Goal: Task Accomplishment & Management: Complete application form

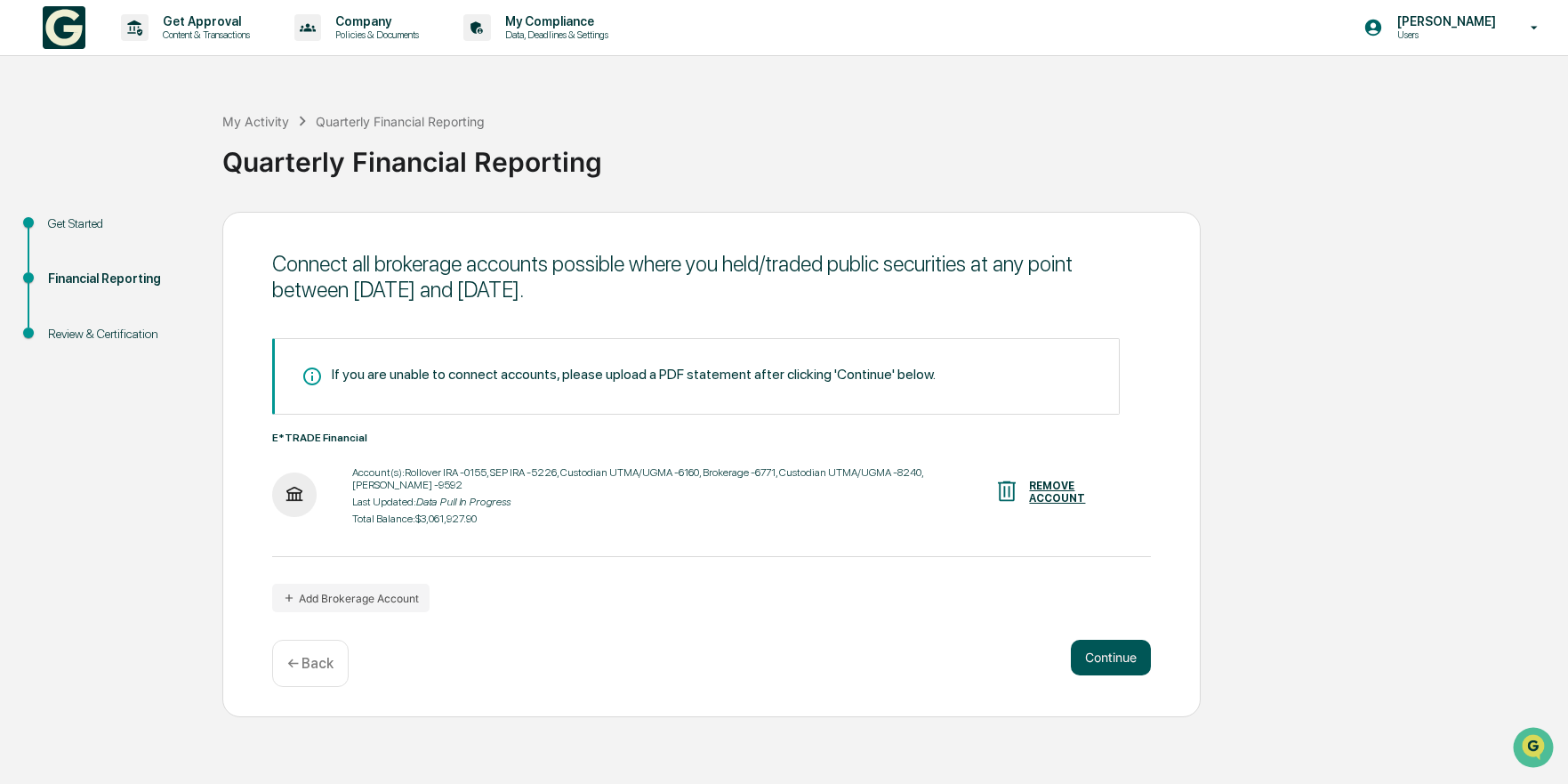
click at [1084, 653] on button "Continue" at bounding box center [1110, 657] width 80 height 36
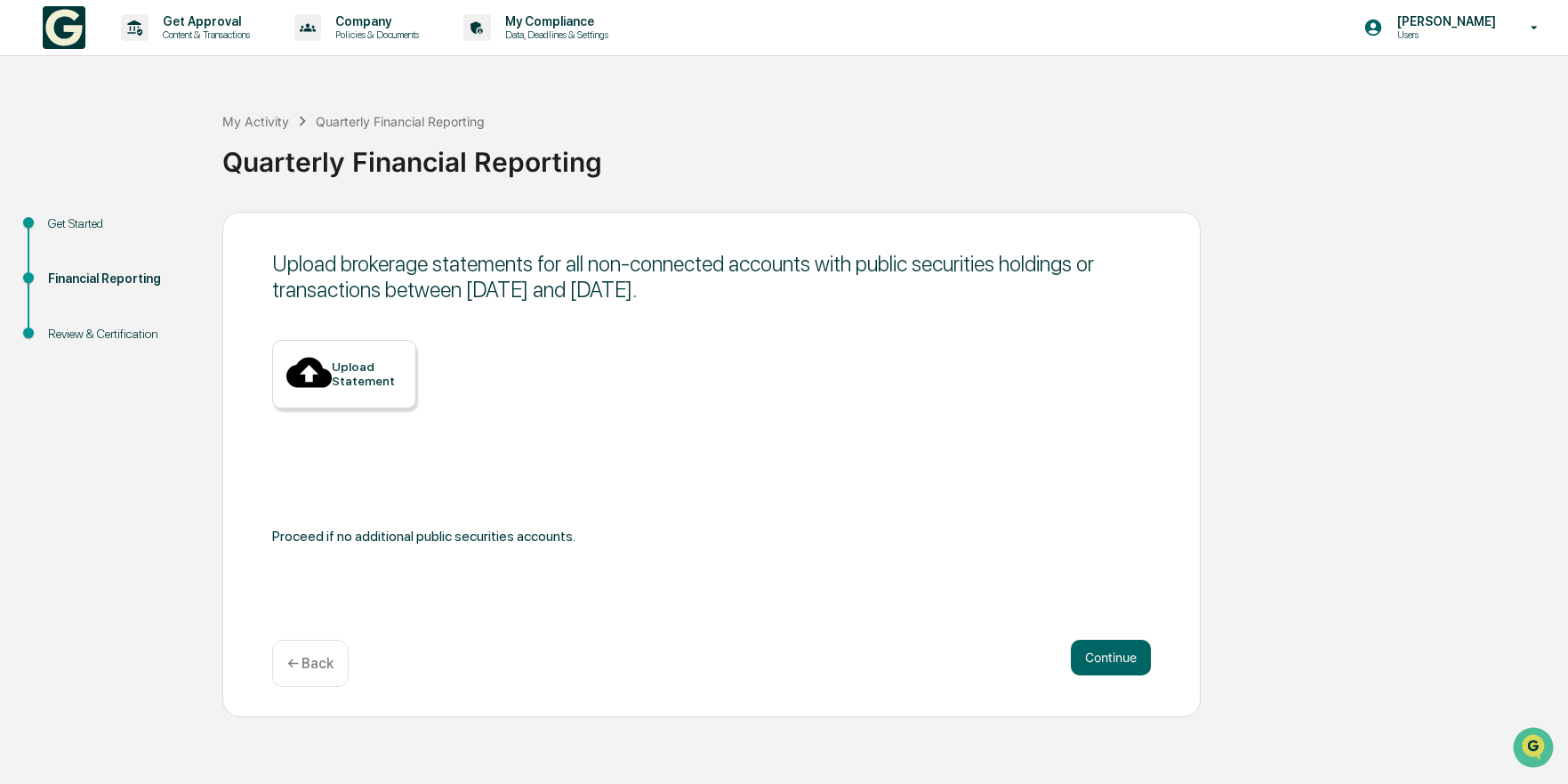
click at [278, 669] on div "← Back" at bounding box center [310, 663] width 76 height 48
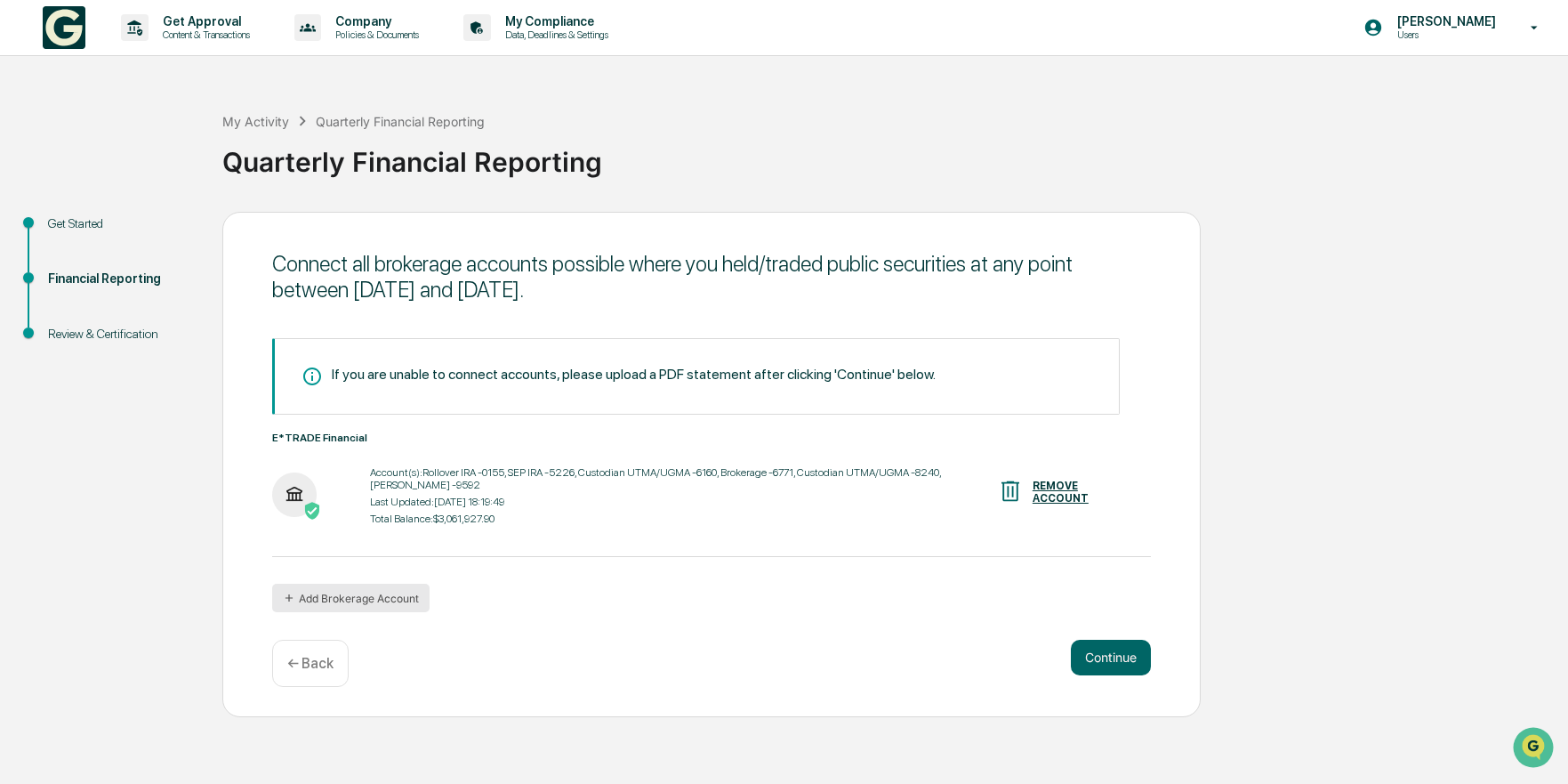
click at [307, 603] on button "Add Brokerage Account" at bounding box center [350, 598] width 157 height 29
click at [1085, 659] on button "Continue" at bounding box center [1110, 657] width 80 height 36
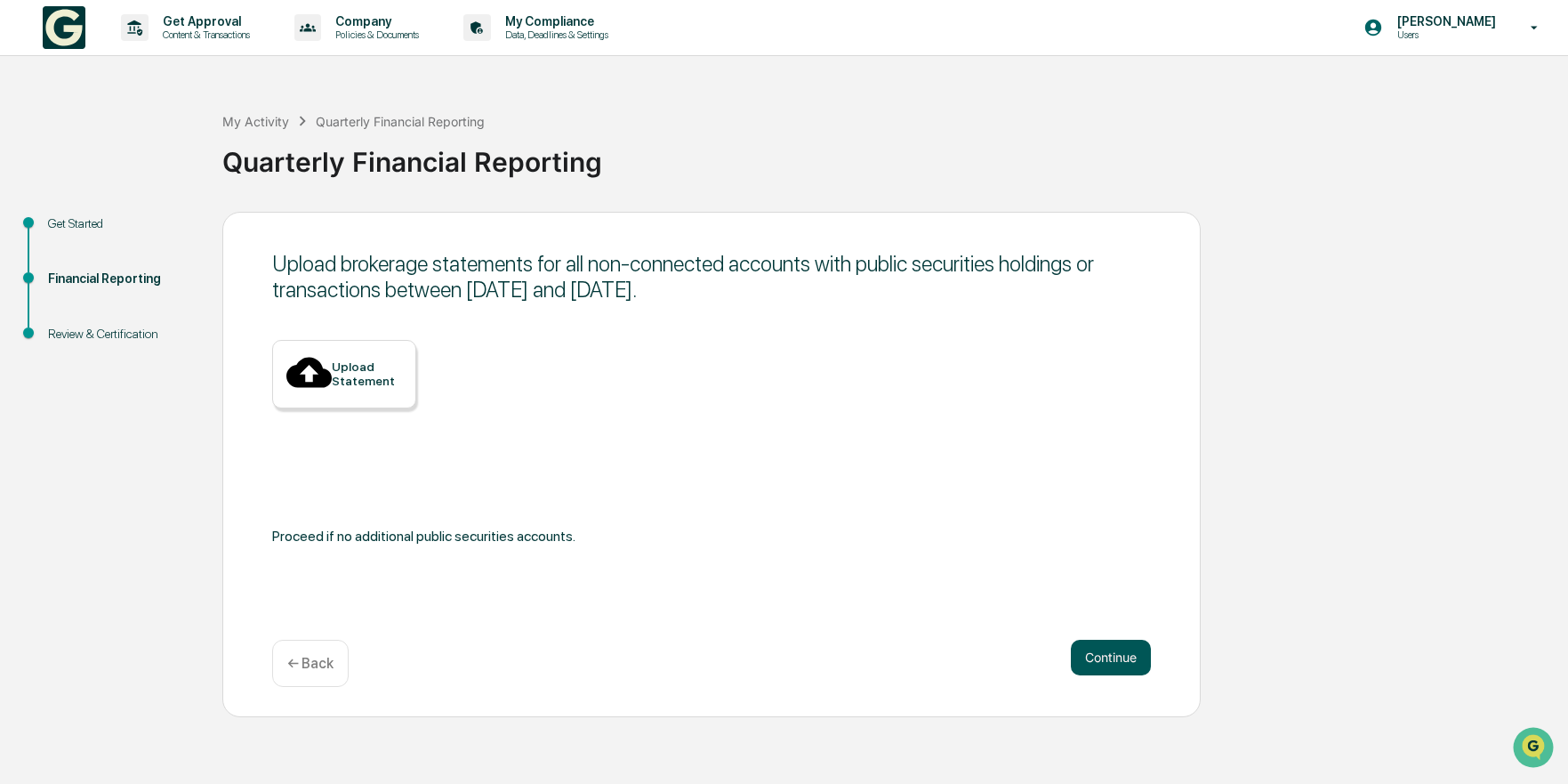
click at [1085, 659] on button "Continue" at bounding box center [1110, 657] width 80 height 36
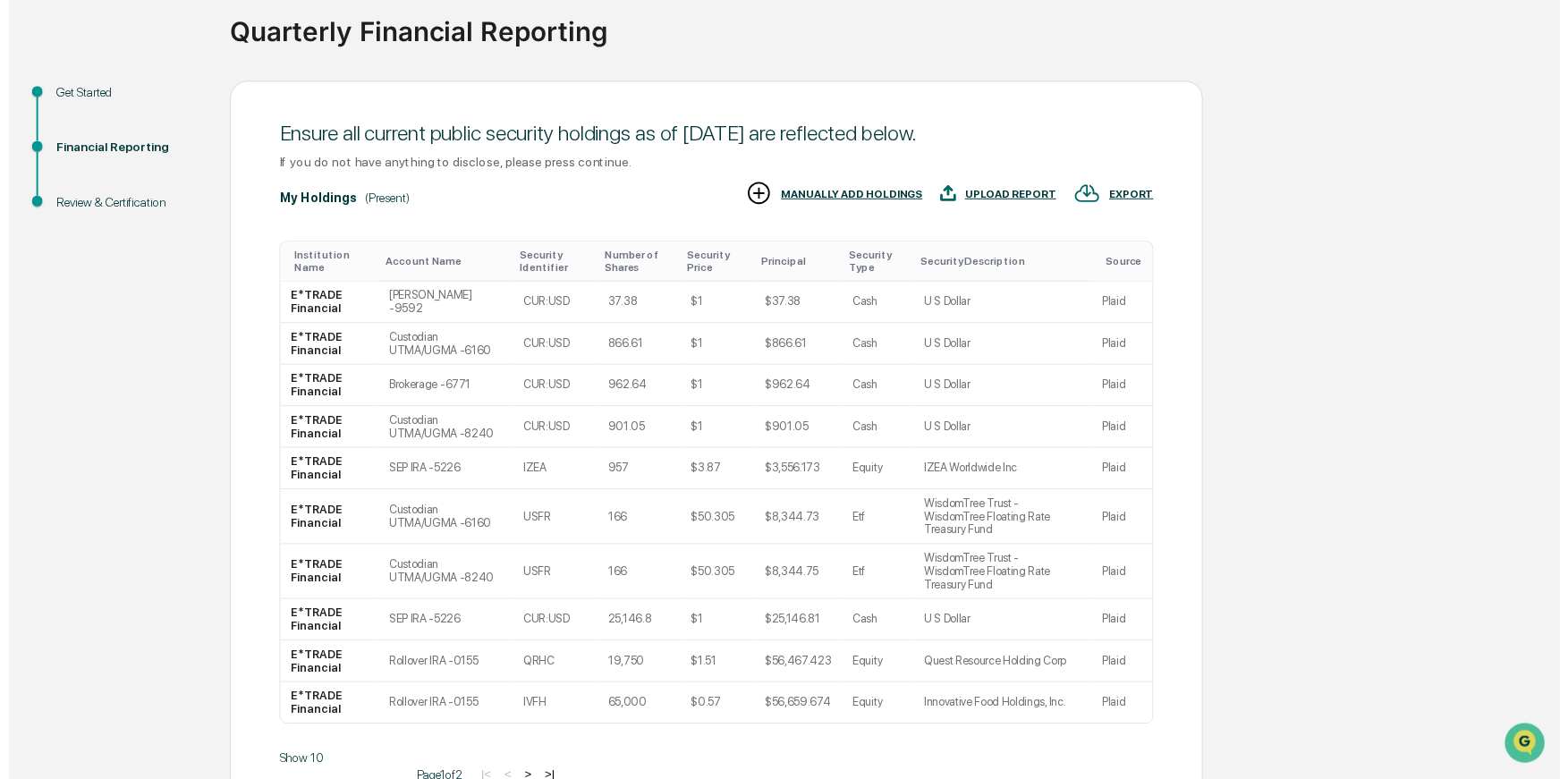
scroll to position [179, 0]
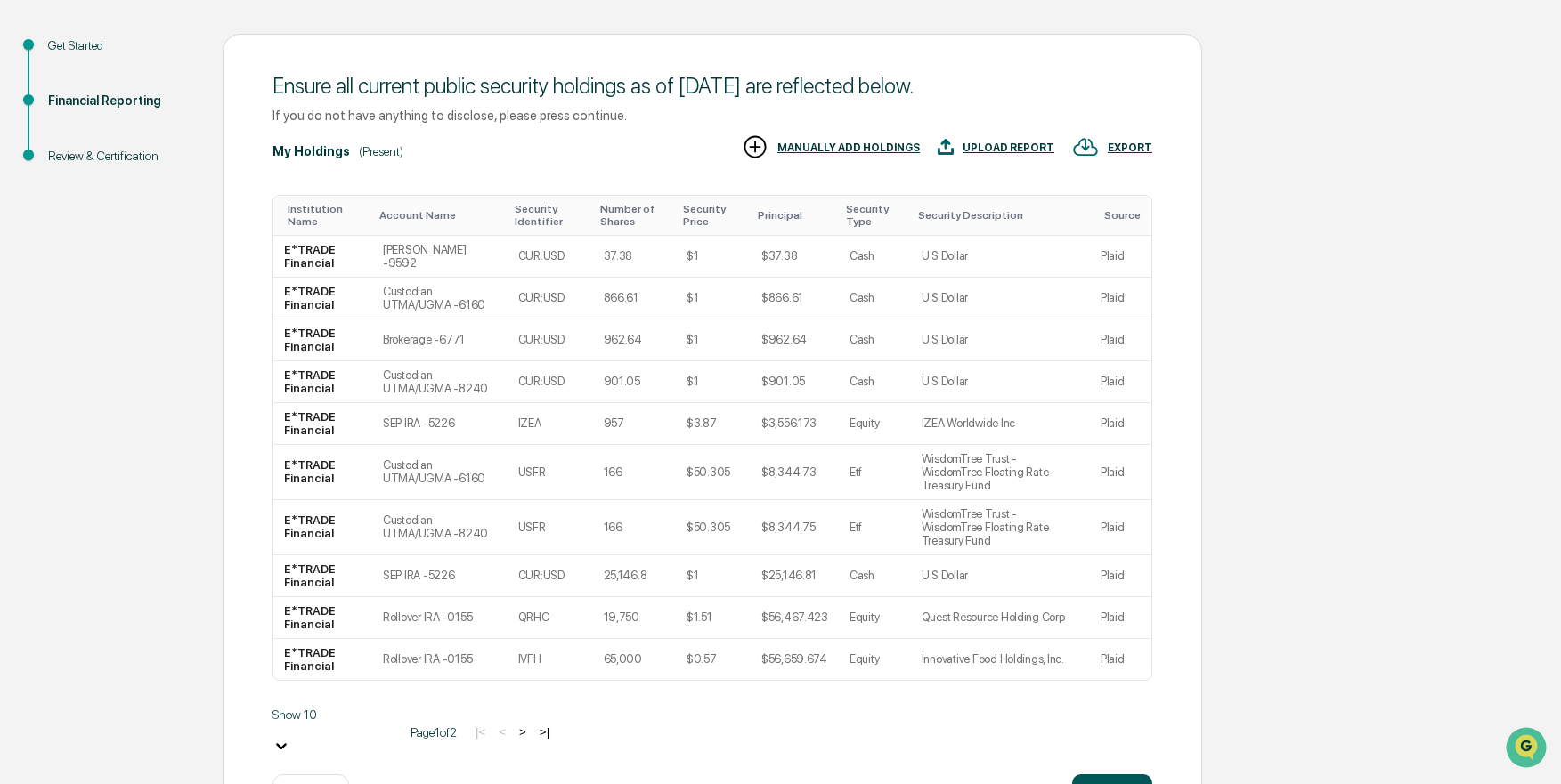
click at [1104, 774] on button "Continue" at bounding box center [1111, 792] width 80 height 36
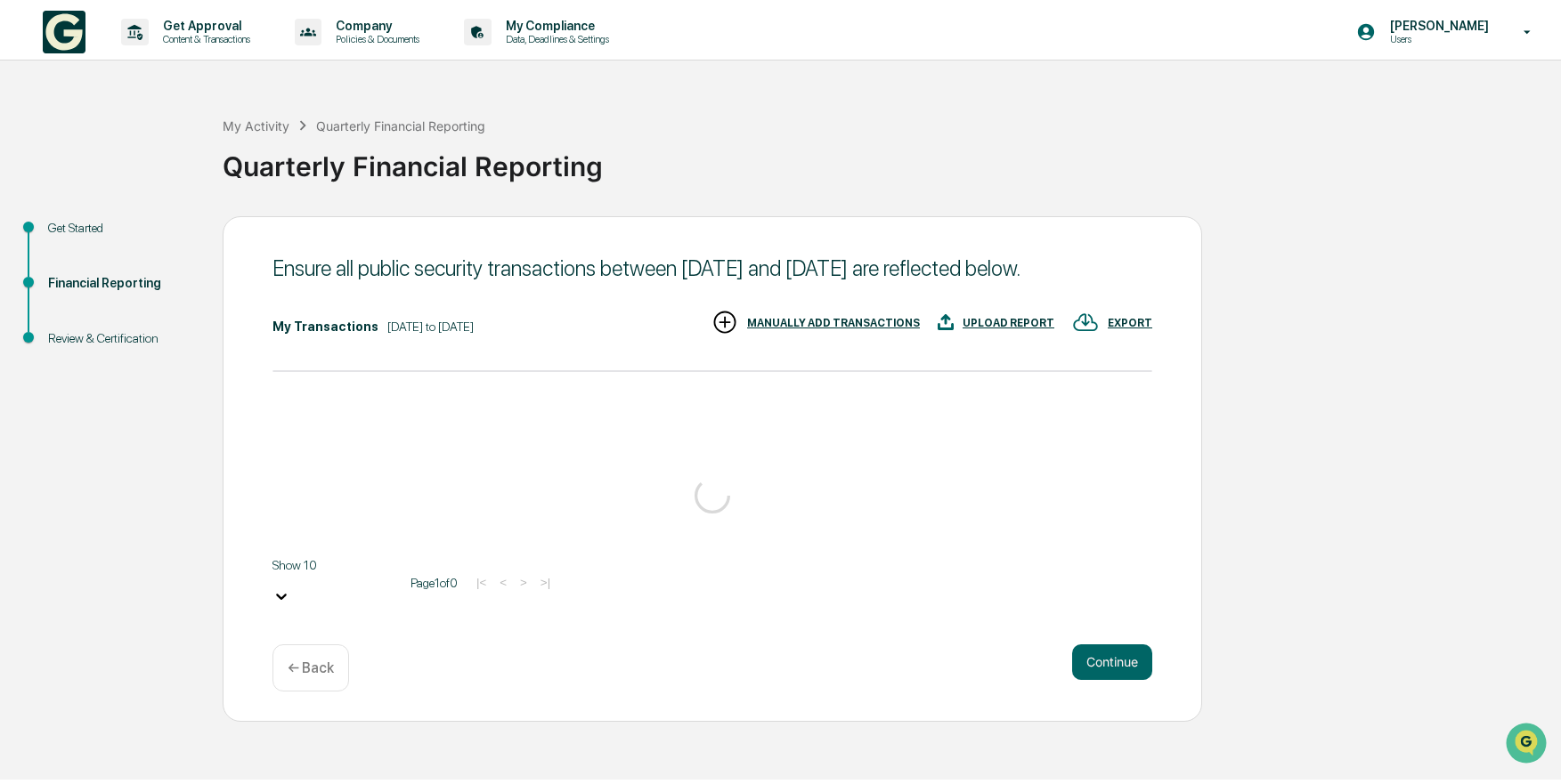
scroll to position [0, 0]
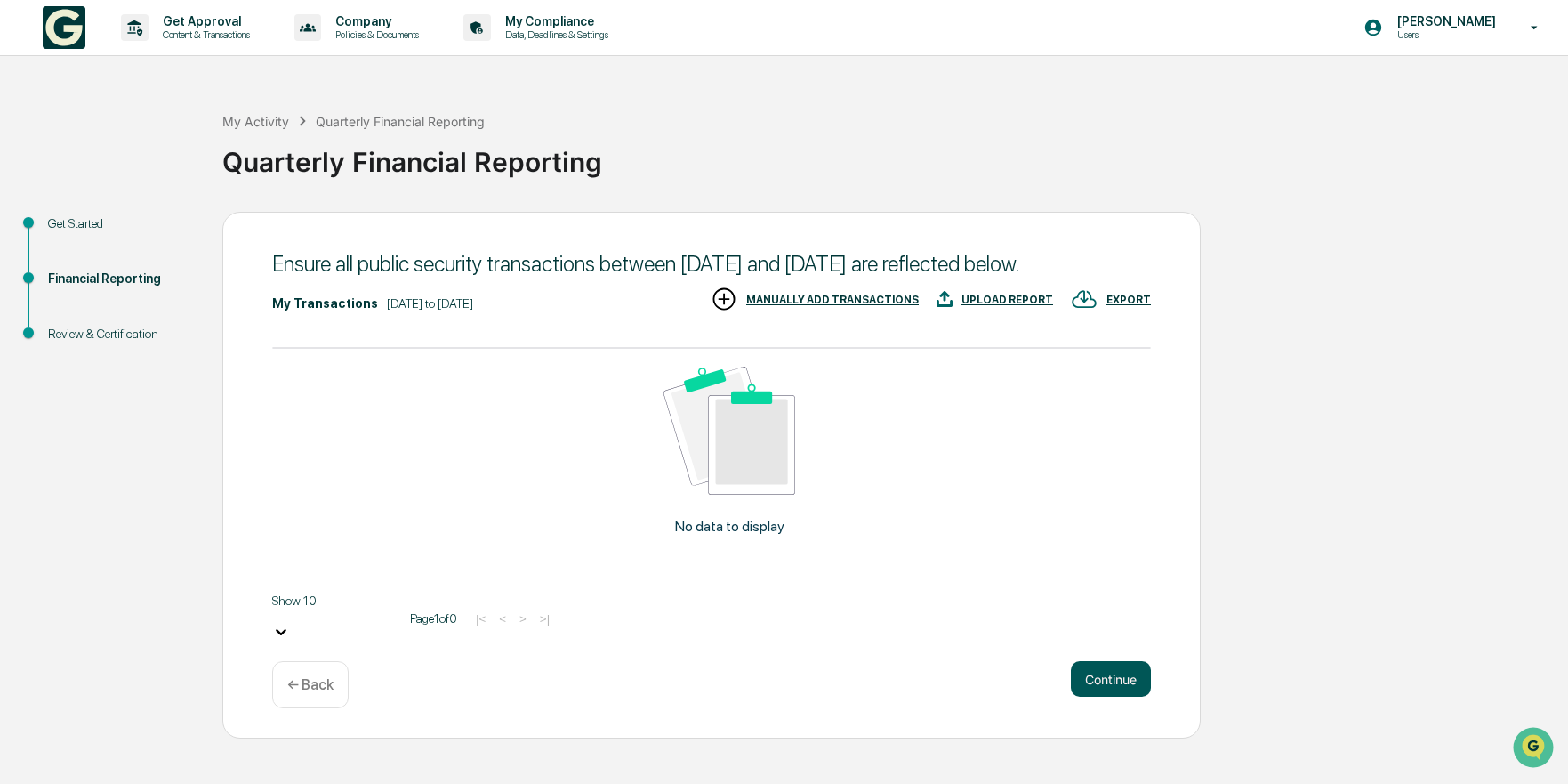
click at [1100, 695] on button "Continue" at bounding box center [1110, 679] width 80 height 36
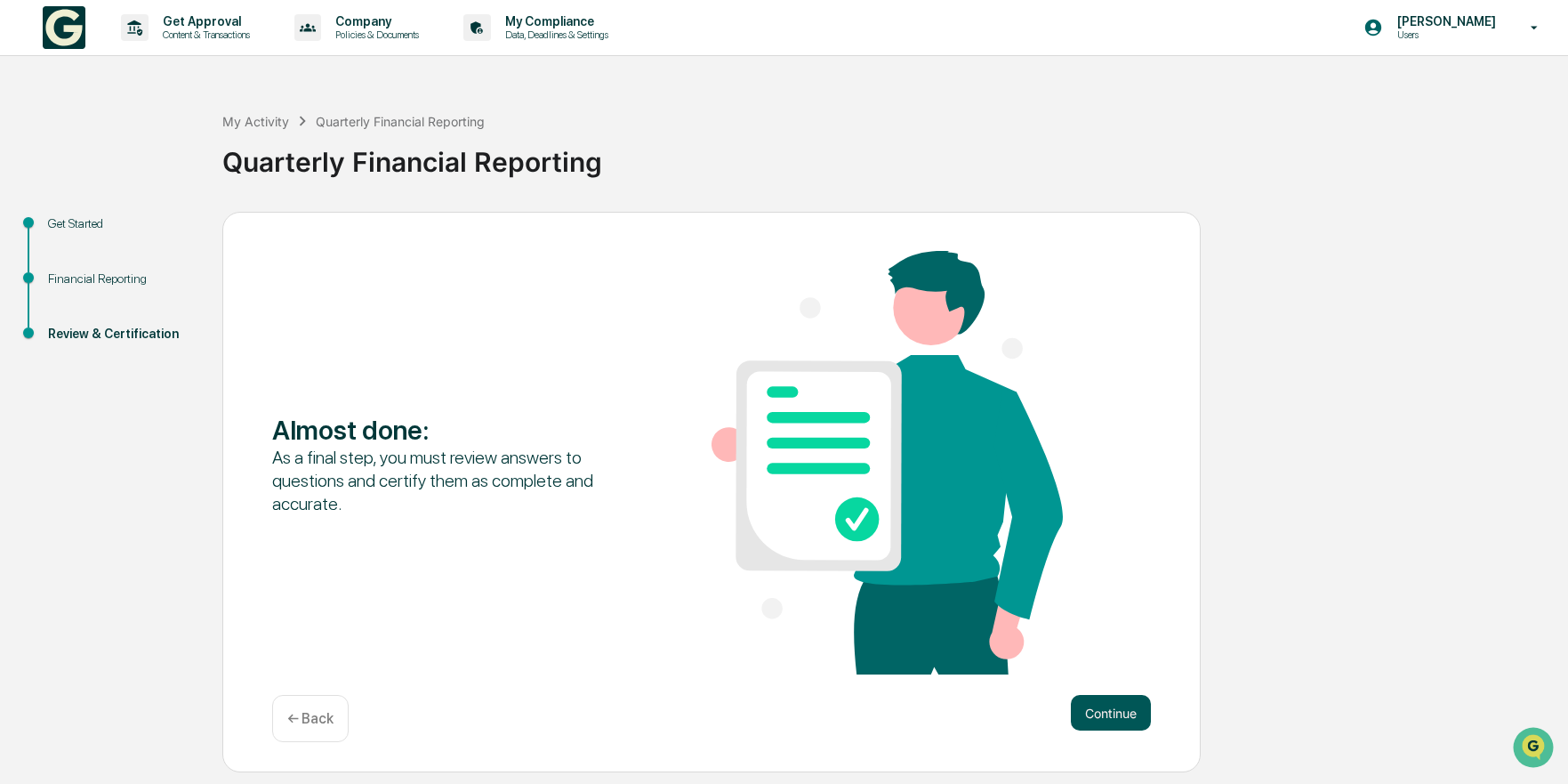
click at [1100, 704] on button "Continue" at bounding box center [1110, 713] width 80 height 36
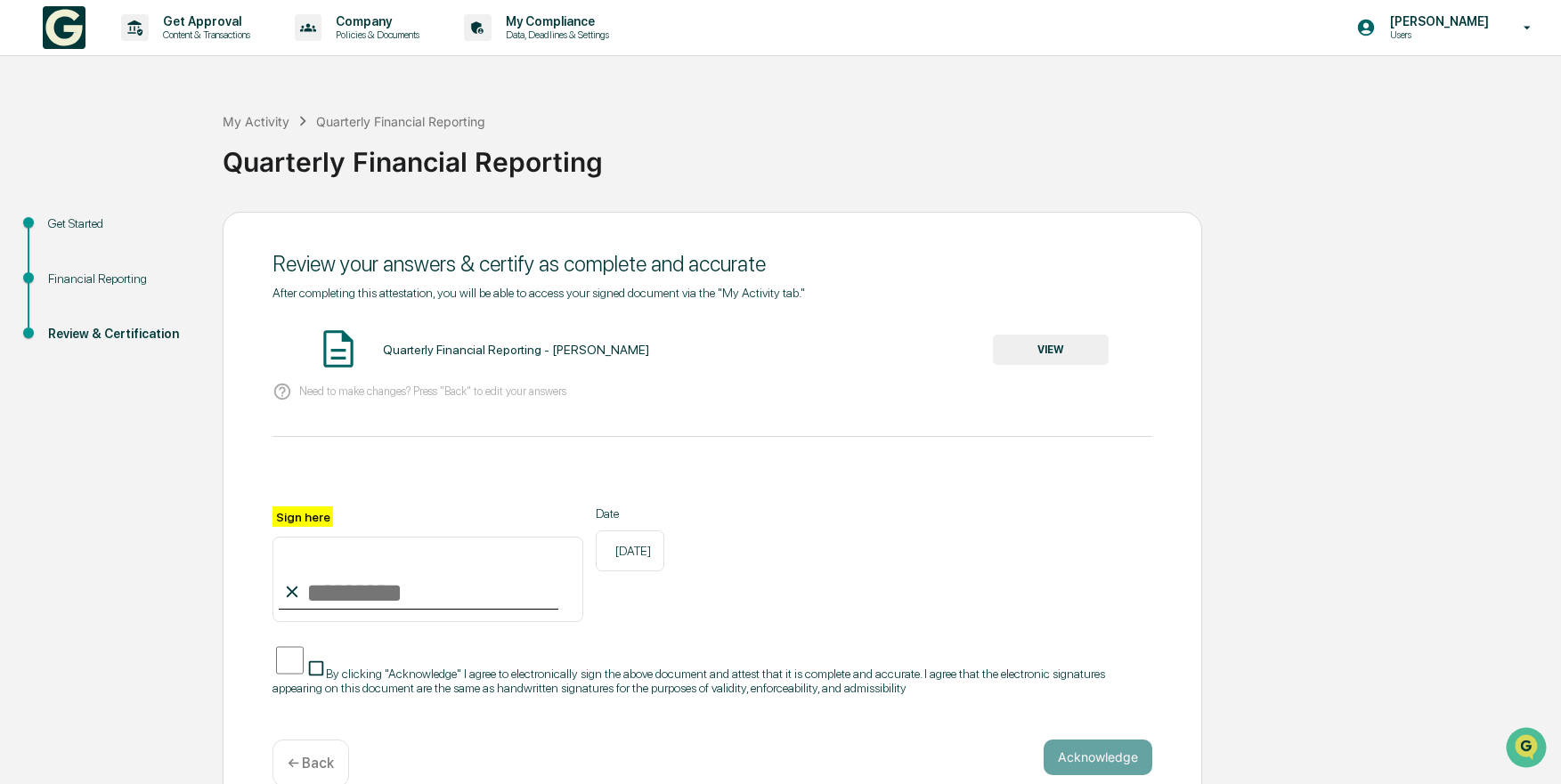
click at [301, 611] on input "Sign here" at bounding box center [428, 579] width 311 height 85
click at [366, 605] on input "Sign here" at bounding box center [428, 579] width 311 height 85
type input "**********"
click at [1099, 739] on button "Acknowledge" at bounding box center [1097, 757] width 109 height 36
click at [1033, 371] on div "Quarterly Financial Reporting - [PERSON_NAME] VIEW" at bounding box center [712, 350] width 880 height 48
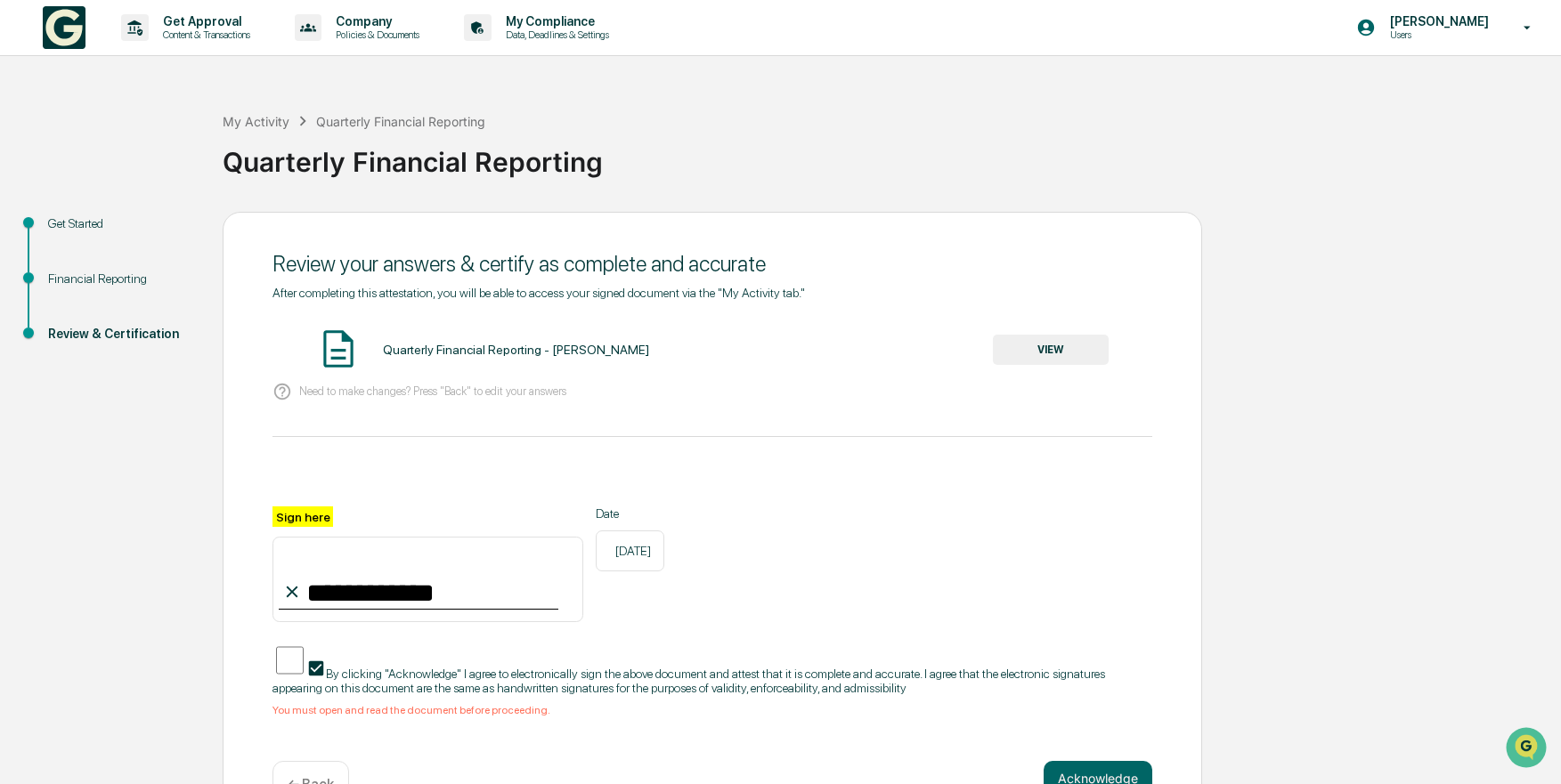
click at [1038, 352] on button "VIEW" at bounding box center [1050, 349] width 116 height 31
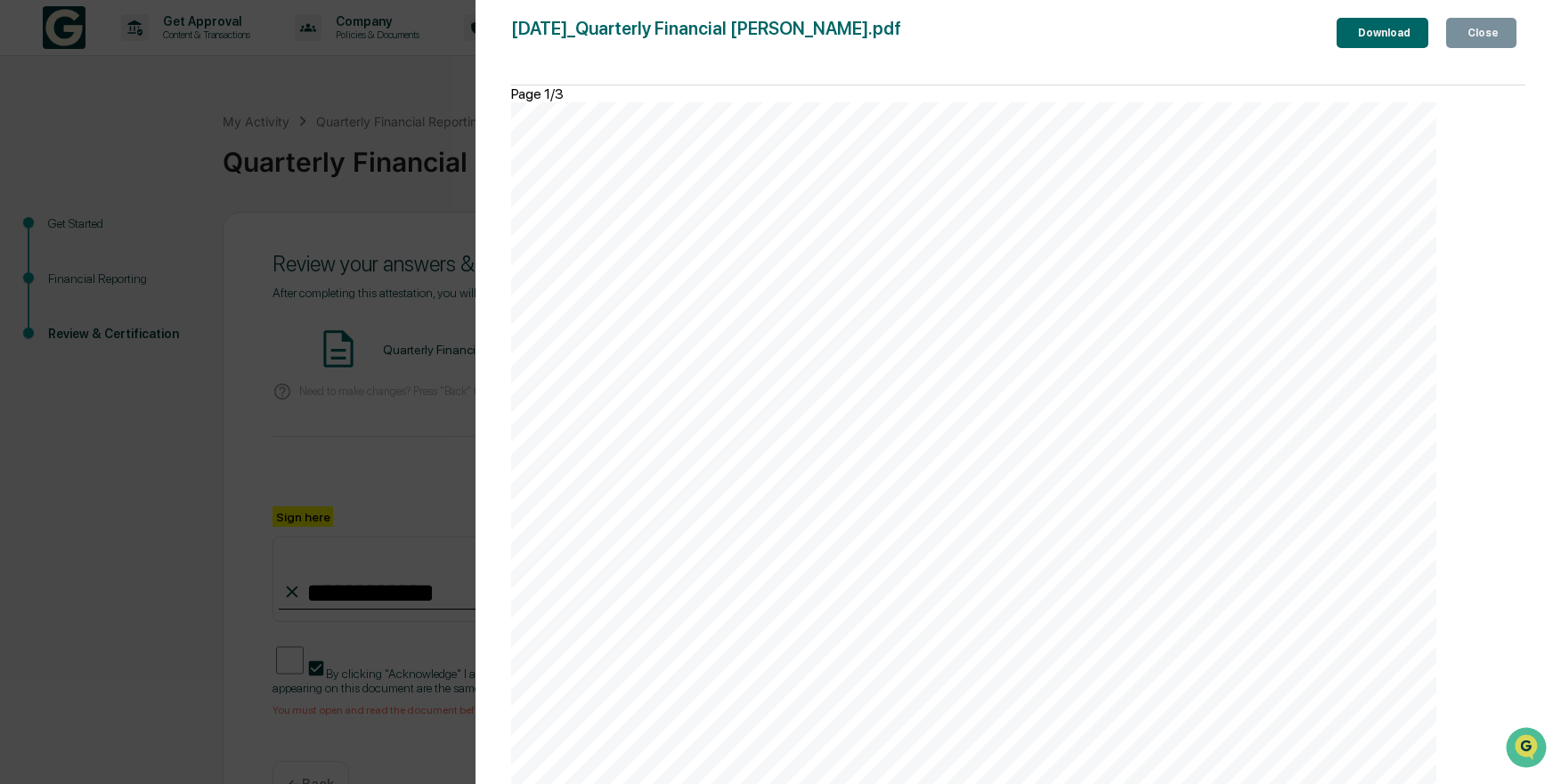
click at [1465, 35] on icon "button" at bounding box center [1474, 44] width 18 height 18
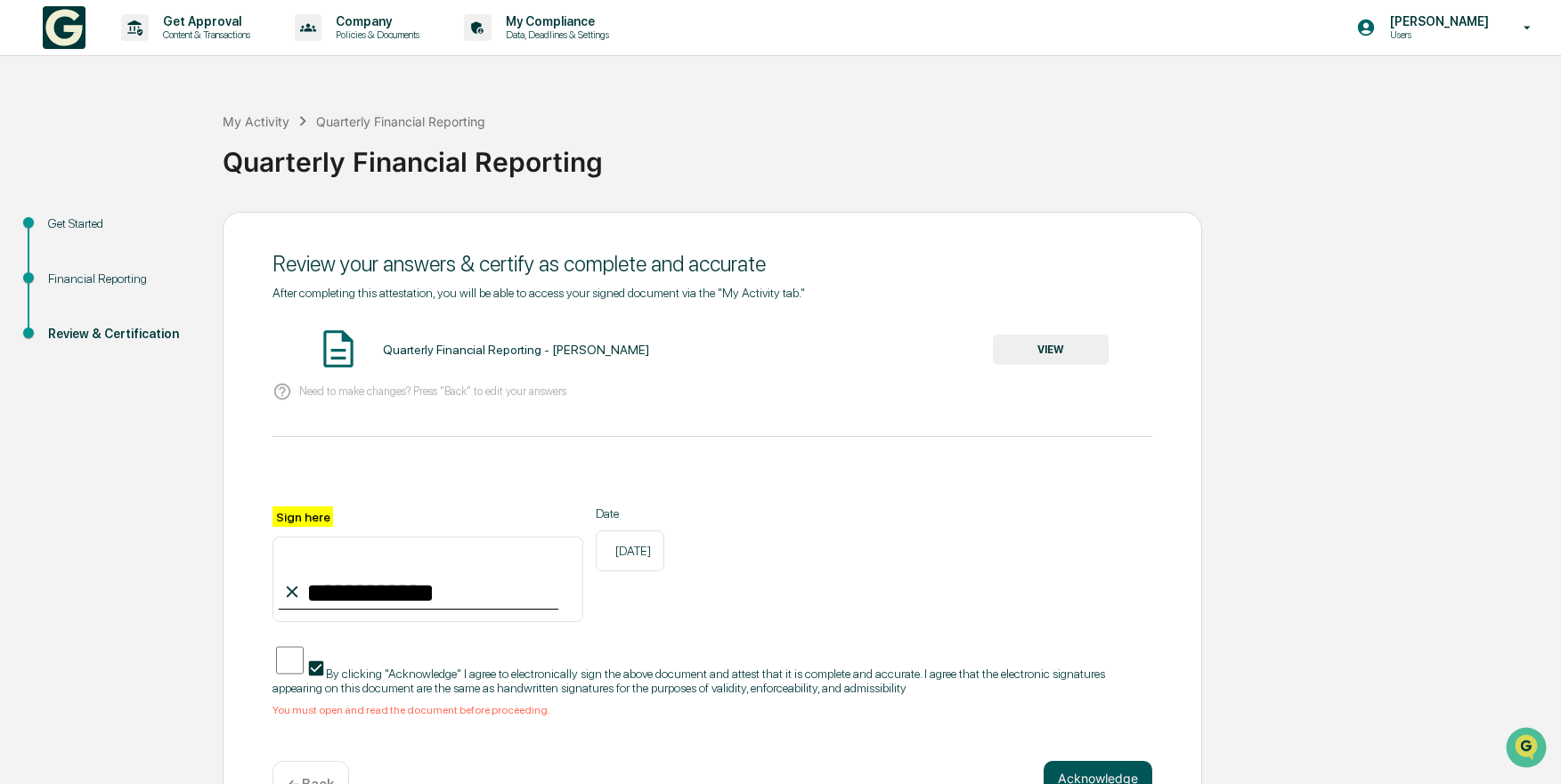
click at [1086, 779] on button "Acknowledge" at bounding box center [1097, 778] width 109 height 36
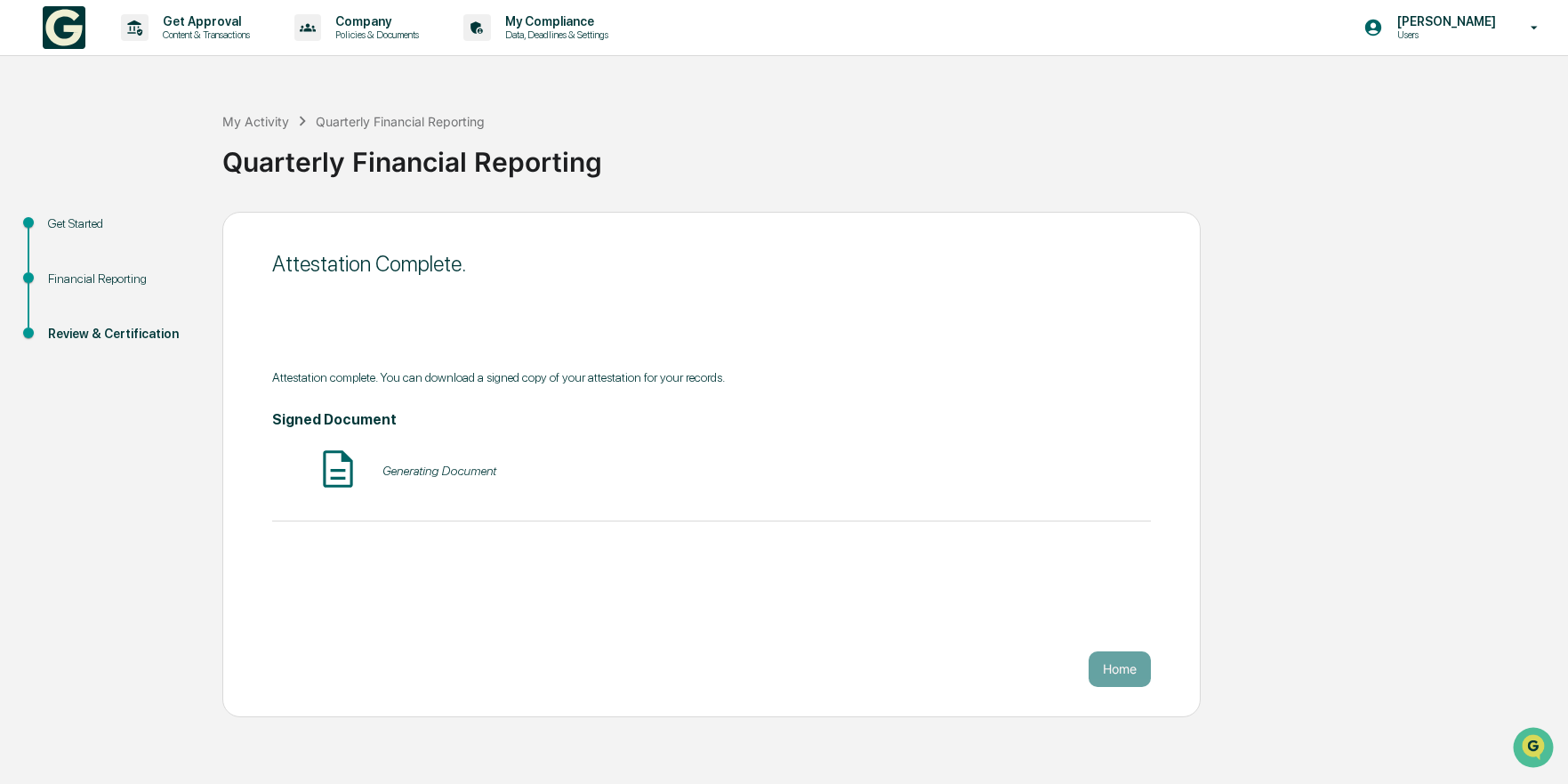
click at [1111, 694] on div "Attestation Complete. Attestation complete. You can download a signed copy of y…" at bounding box center [711, 464] width 978 height 506
click at [1110, 677] on button "Home" at bounding box center [1119, 669] width 62 height 36
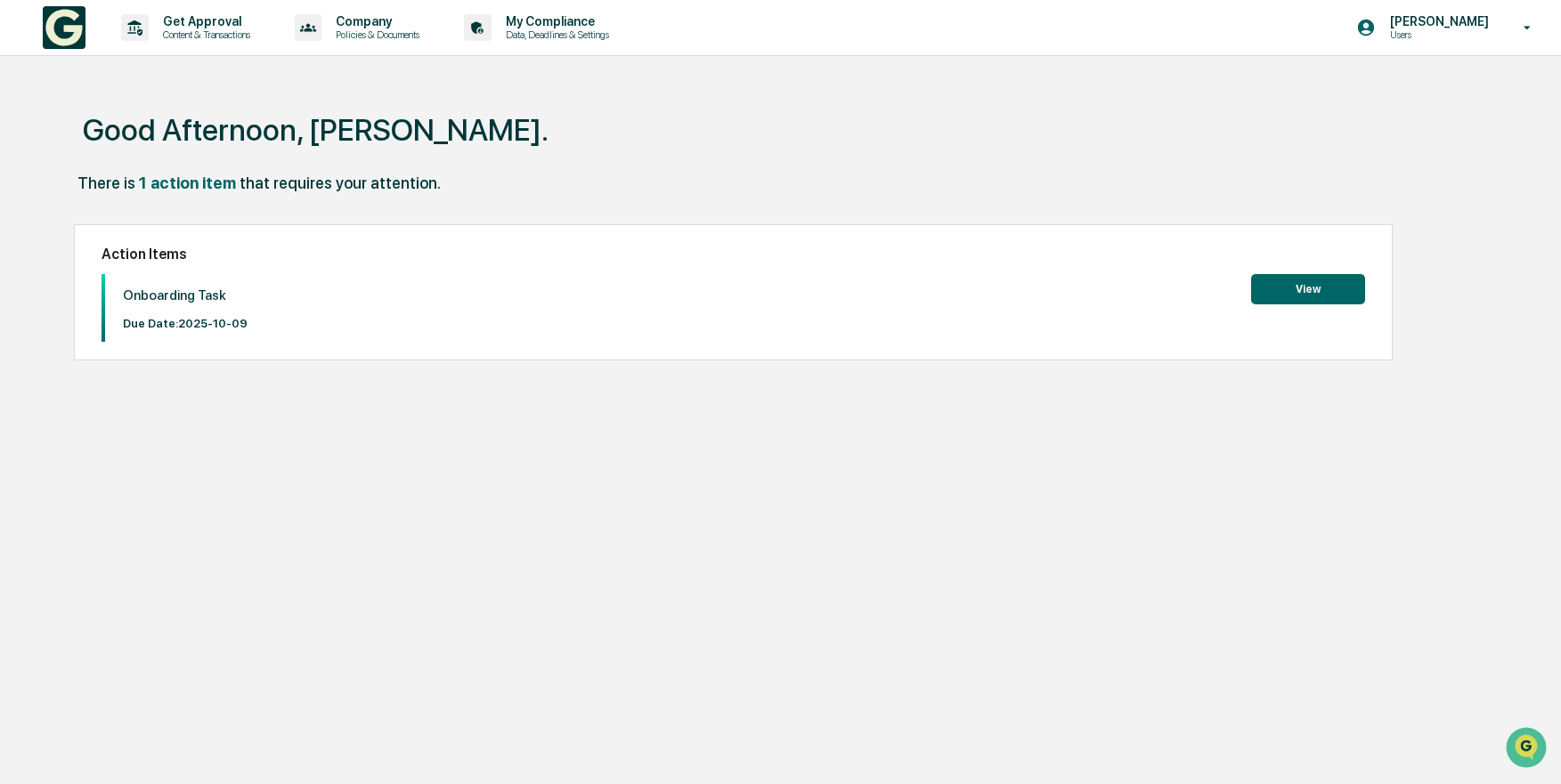
click at [1299, 294] on button "View" at bounding box center [1307, 289] width 114 height 31
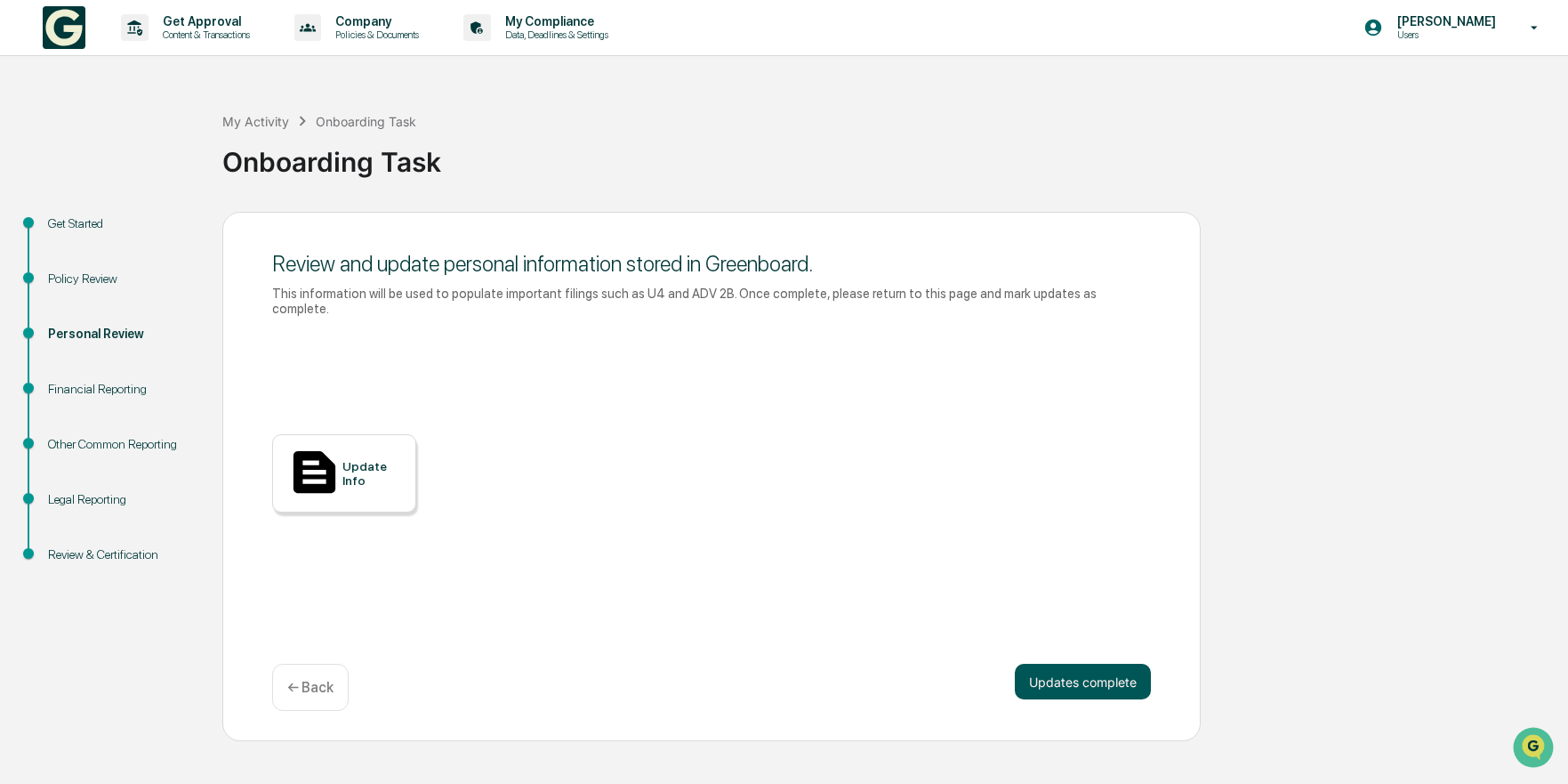
click at [1077, 664] on button "Updates complete" at bounding box center [1083, 682] width 137 height 36
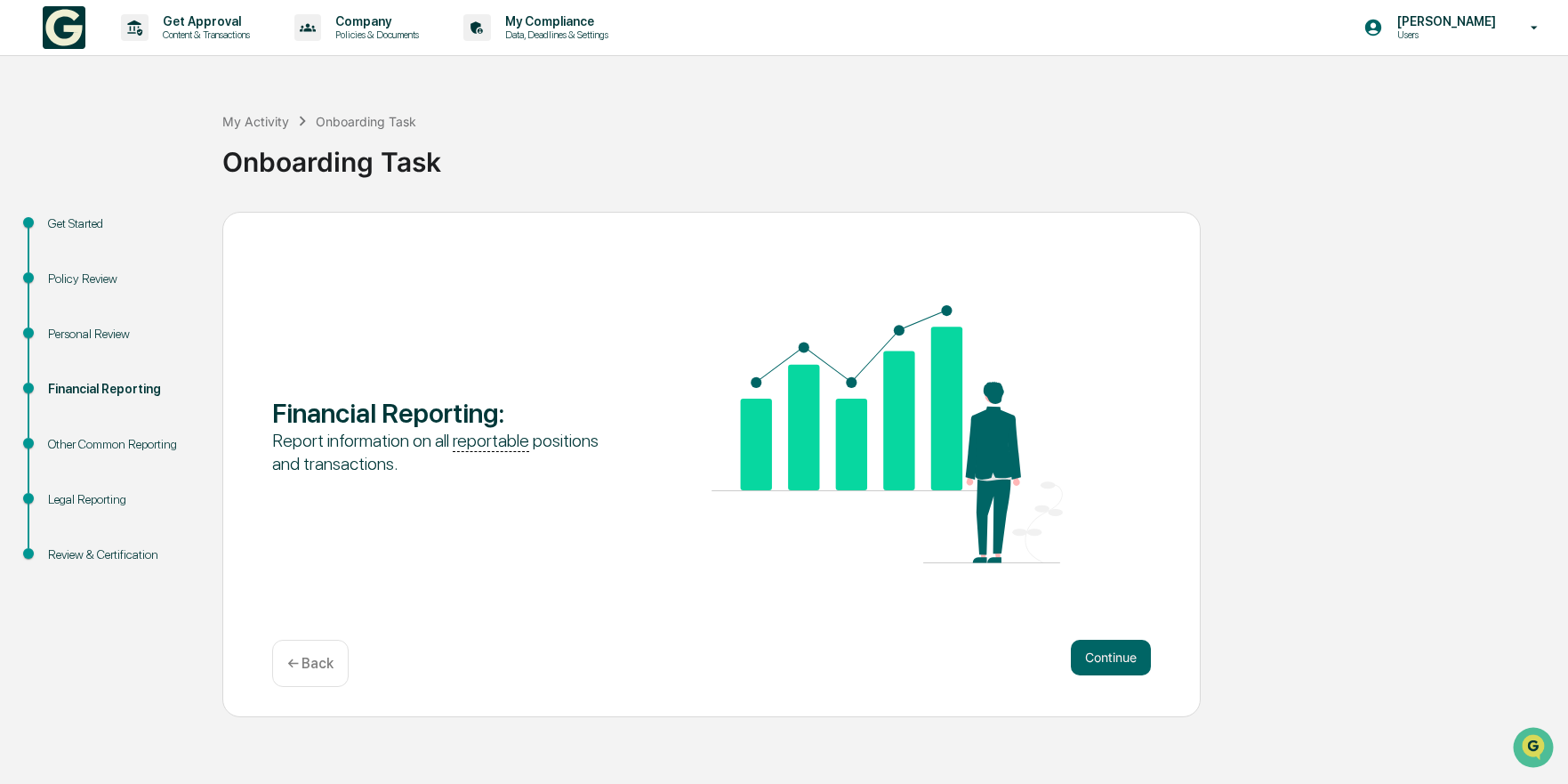
click at [1077, 658] on button "Continue" at bounding box center [1110, 657] width 80 height 36
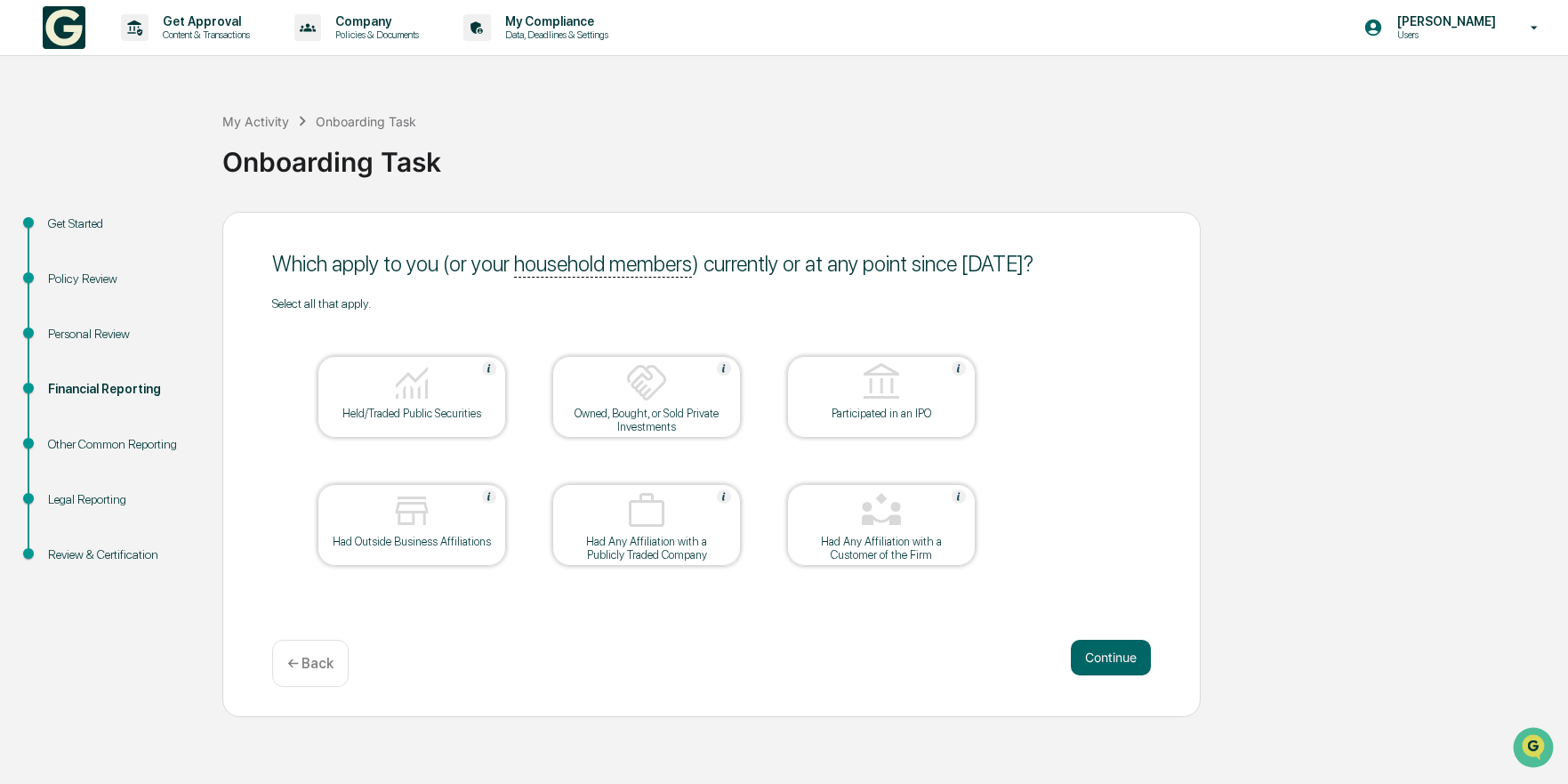
click at [1078, 658] on button "Continue" at bounding box center [1110, 657] width 80 height 36
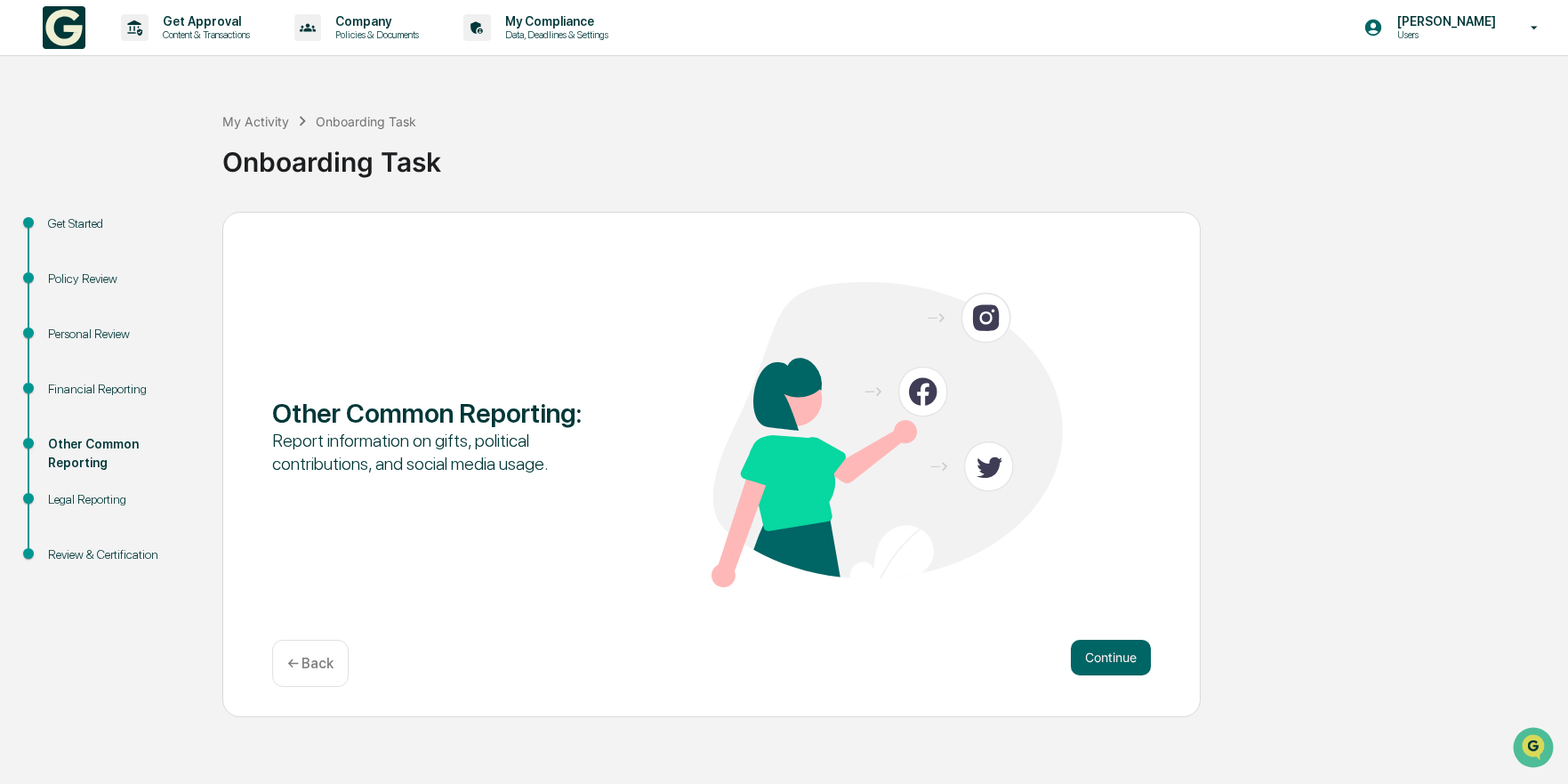
click at [1078, 658] on button "Continue" at bounding box center [1110, 657] width 80 height 36
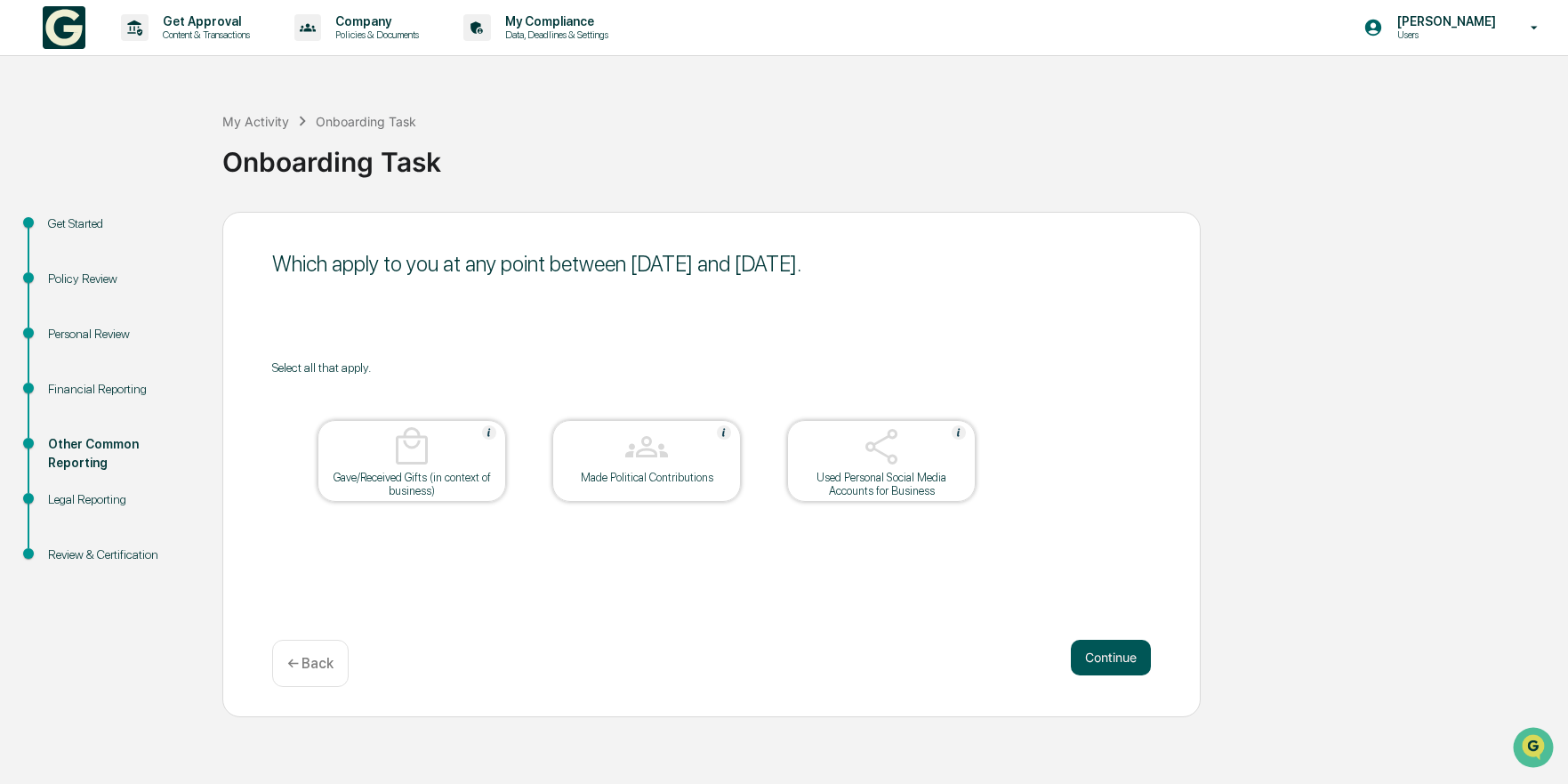
click at [1098, 665] on button "Continue" at bounding box center [1110, 657] width 80 height 36
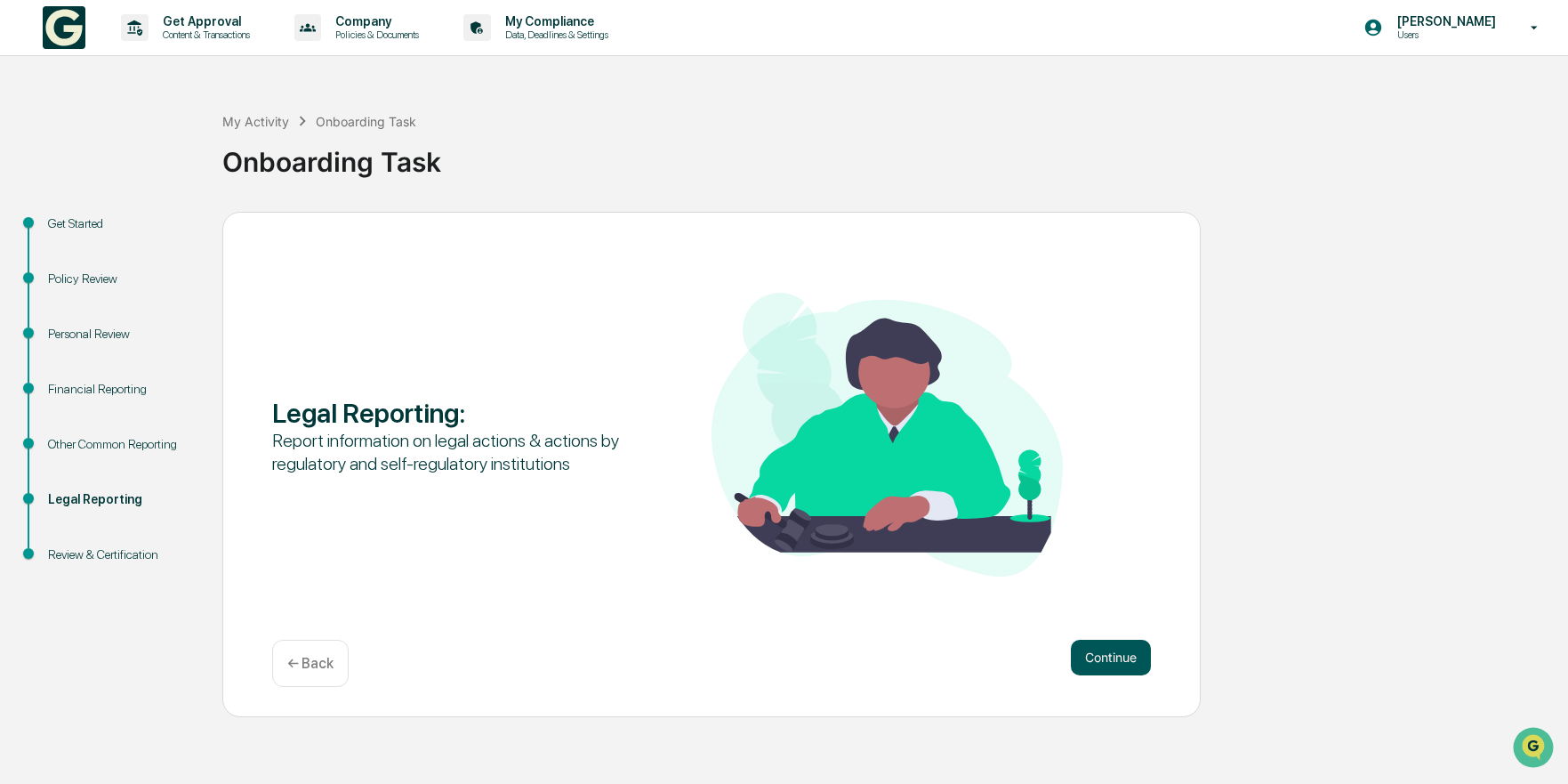
click at [1101, 650] on button "Continue" at bounding box center [1110, 657] width 80 height 36
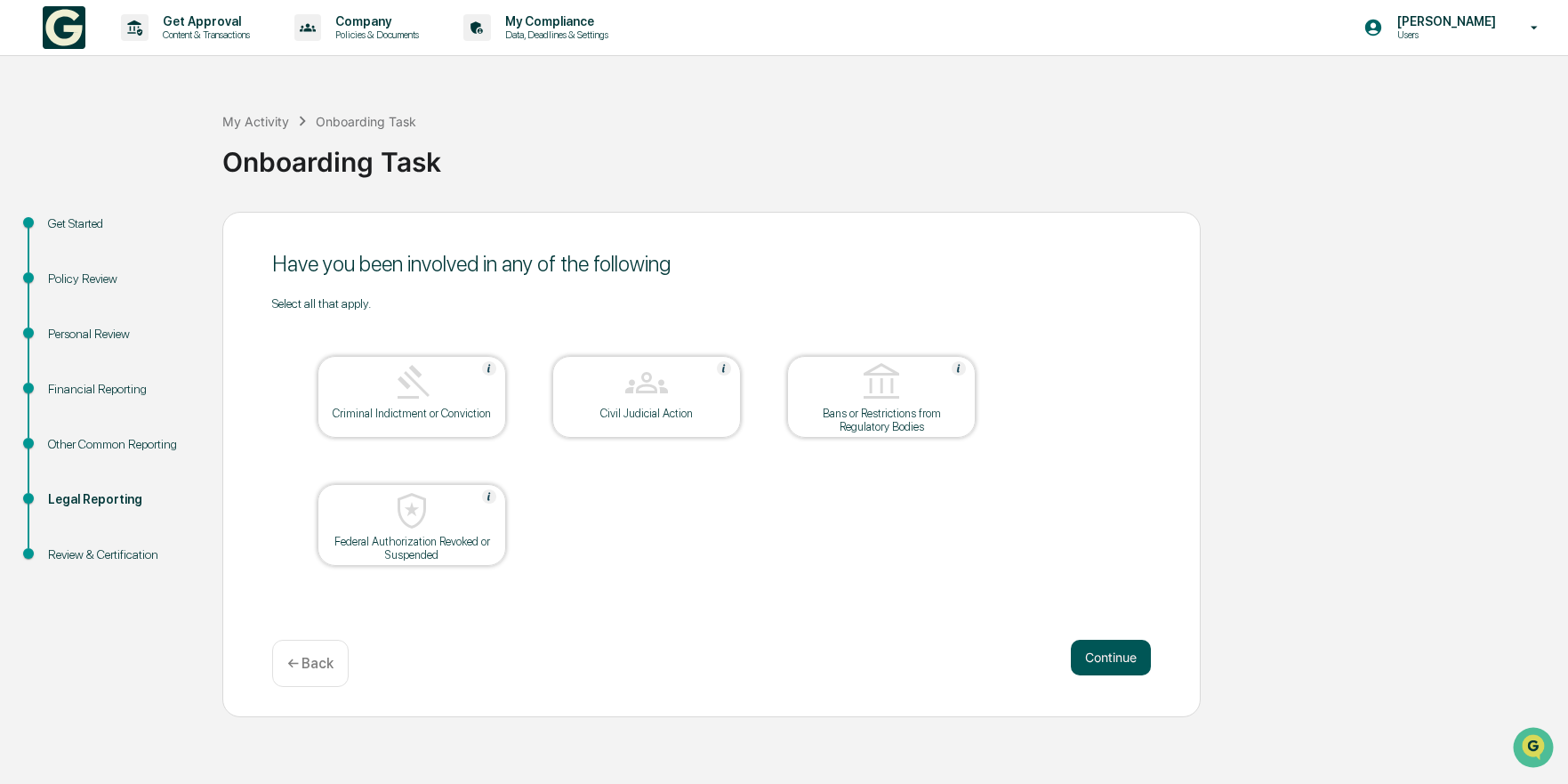
click at [1106, 666] on button "Continue" at bounding box center [1110, 657] width 80 height 36
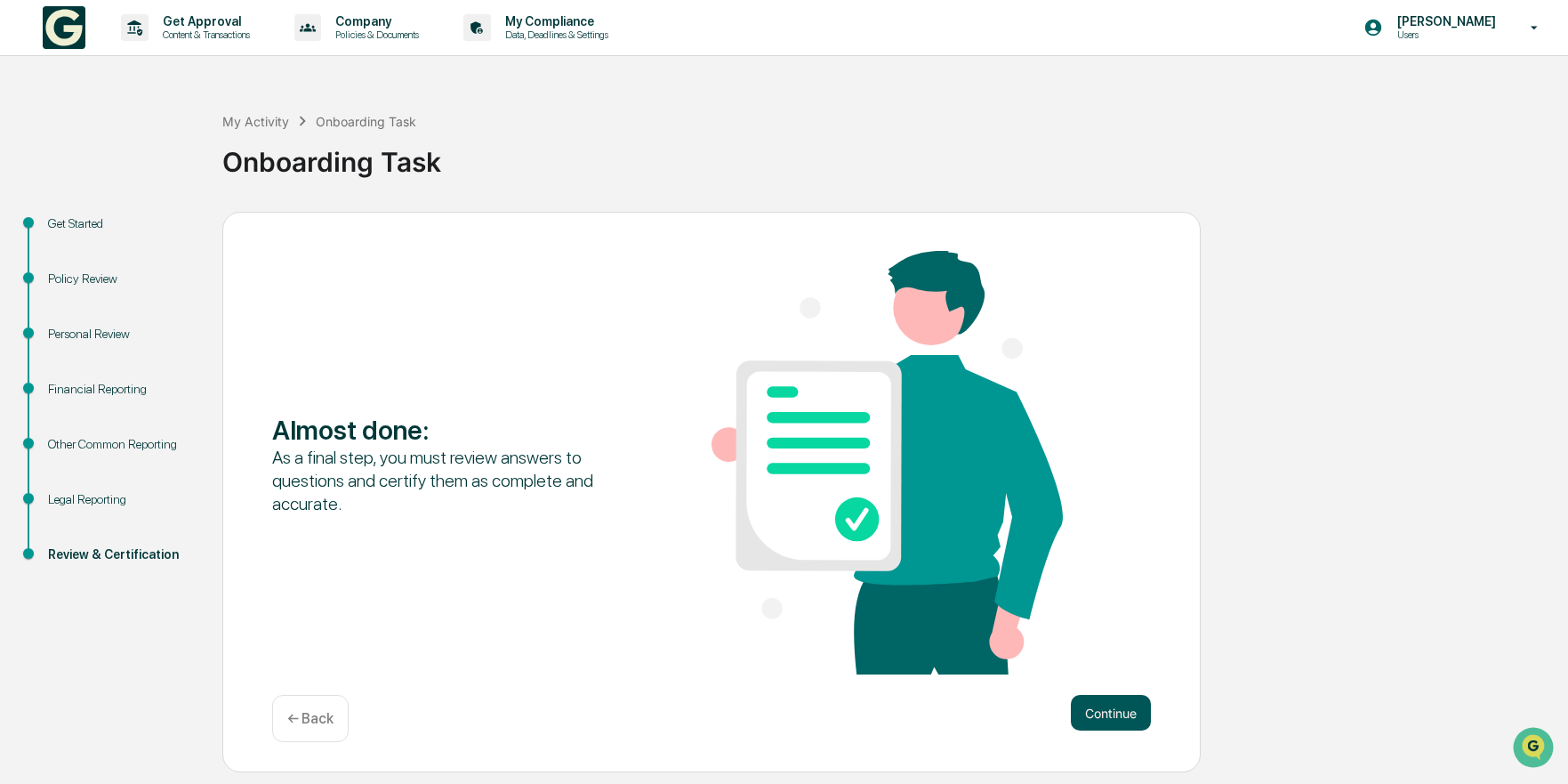
click at [1109, 716] on button "Continue" at bounding box center [1110, 713] width 80 height 36
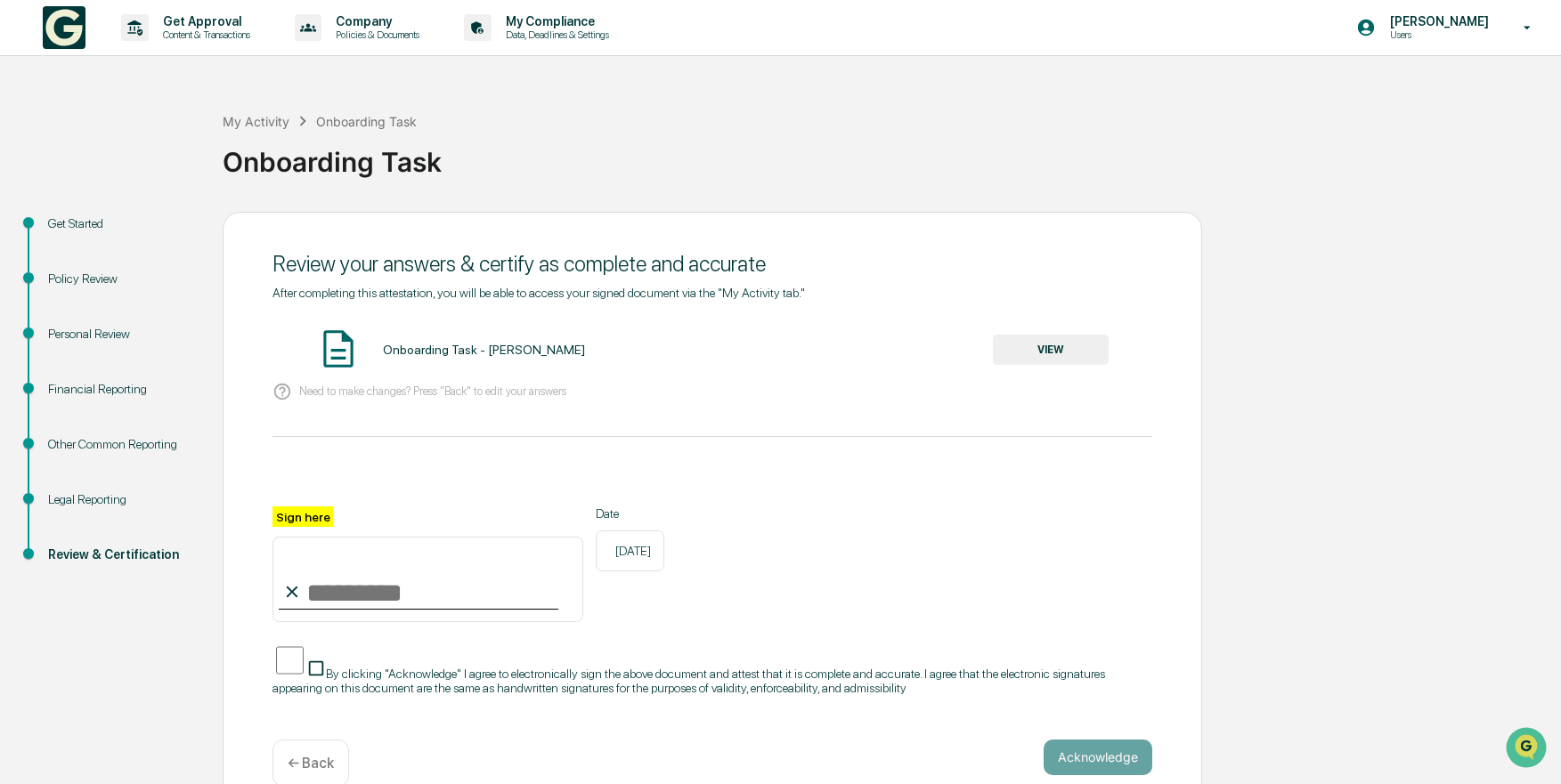
click at [439, 585] on input "Sign here" at bounding box center [428, 579] width 311 height 85
type input "**********"
drag, startPoint x: 251, startPoint y: 664, endPoint x: 261, endPoint y: 665, distance: 10.0
click at [254, 665] on div "**********" at bounding box center [712, 514] width 980 height 605
click at [1071, 752] on button "Acknowledge" at bounding box center [1097, 757] width 109 height 36
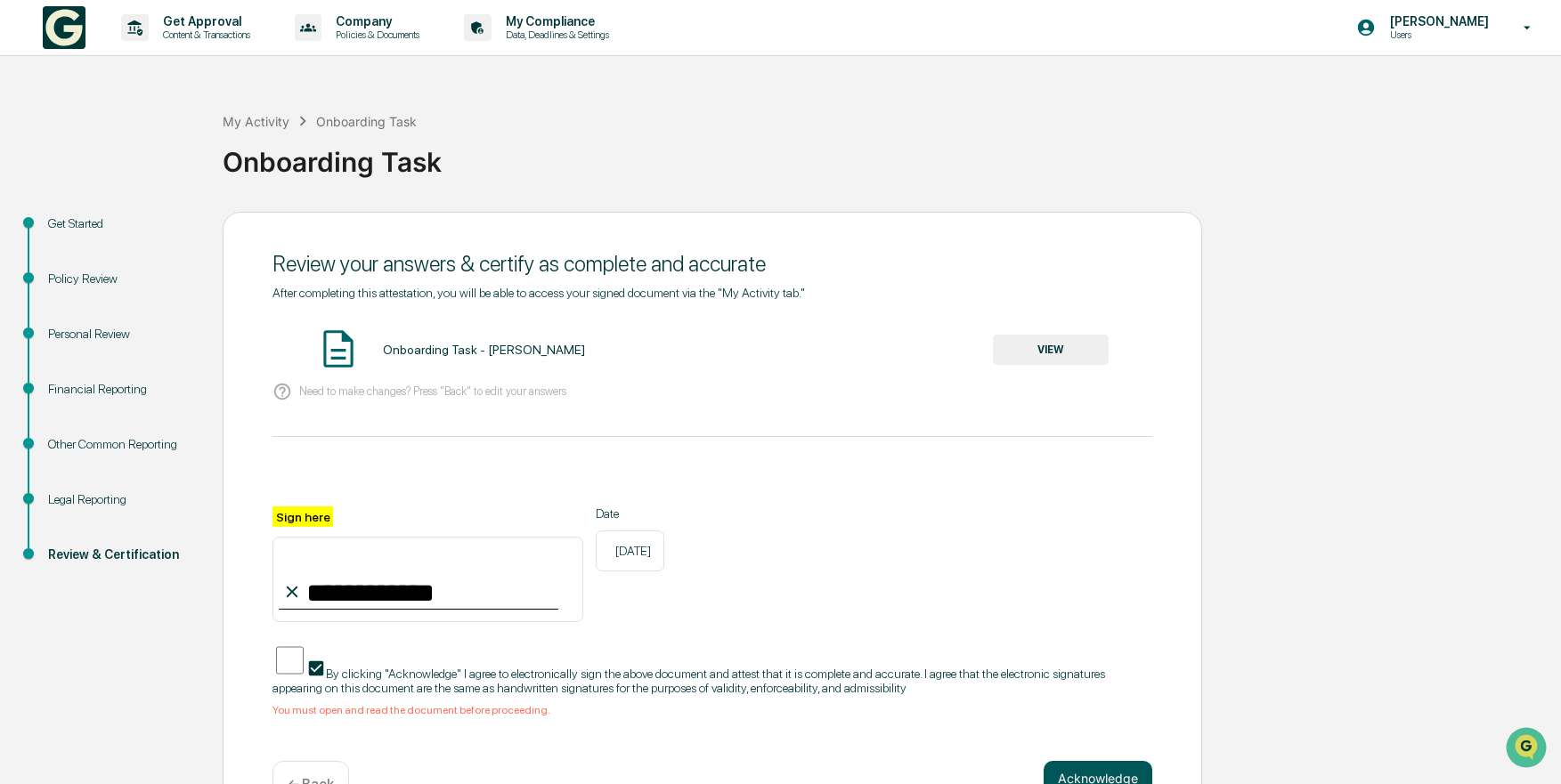
click at [1075, 761] on button "Acknowledge" at bounding box center [1097, 778] width 109 height 36
click at [1046, 356] on button "VIEW" at bounding box center [1050, 349] width 116 height 31
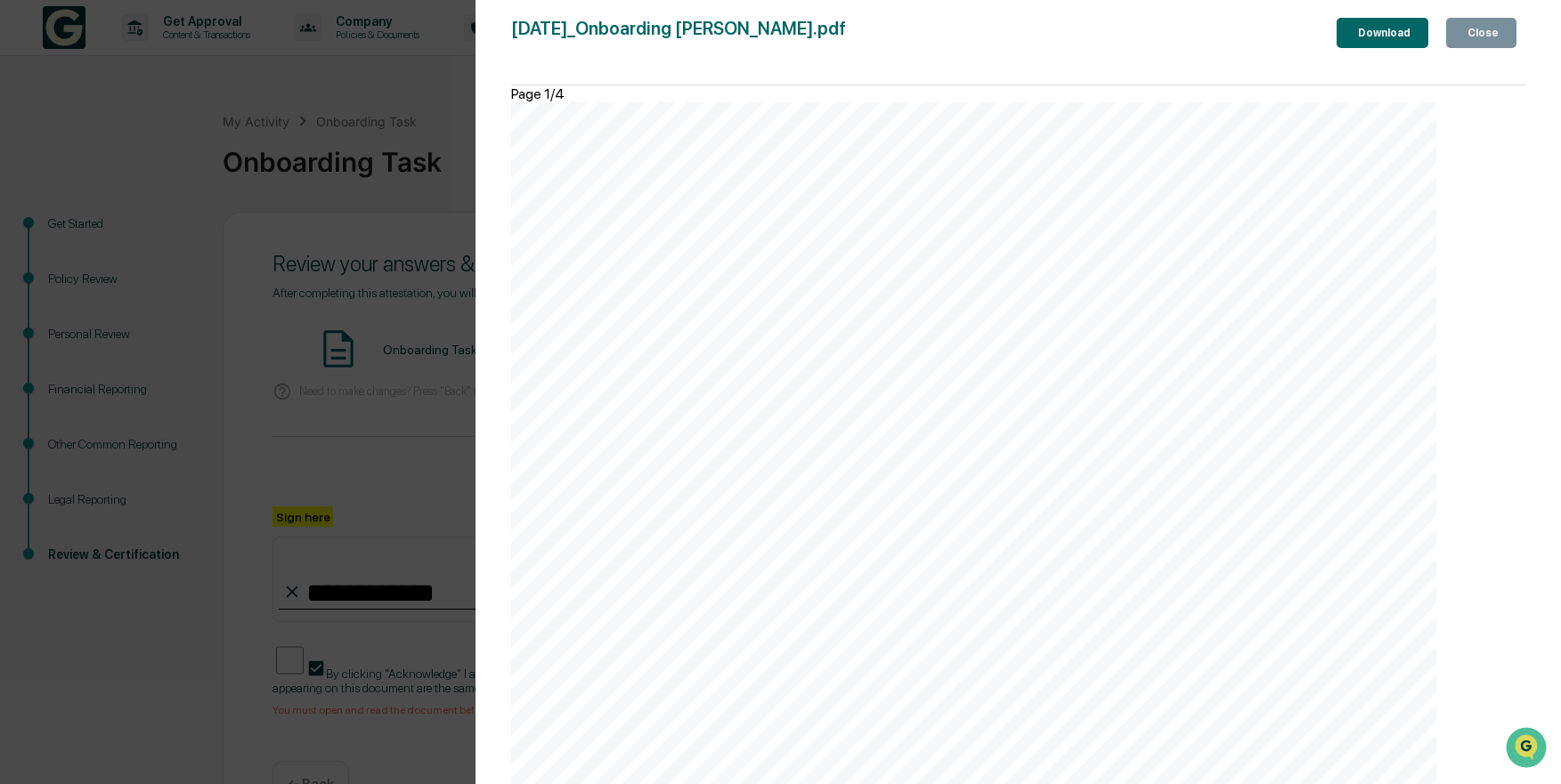
click at [1465, 40] on icon "button" at bounding box center [1474, 44] width 18 height 18
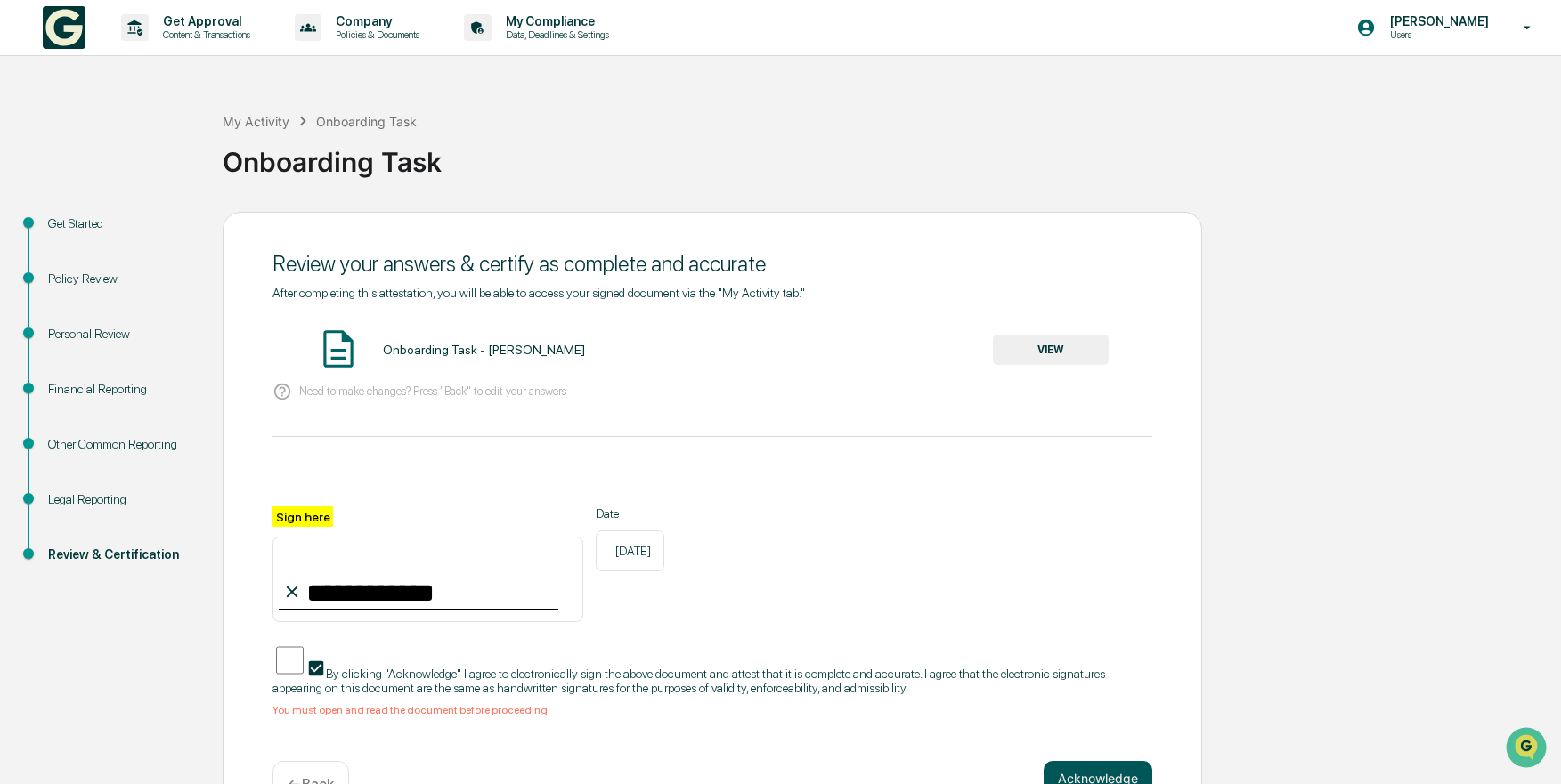
click at [1069, 767] on button "Acknowledge" at bounding box center [1097, 778] width 109 height 36
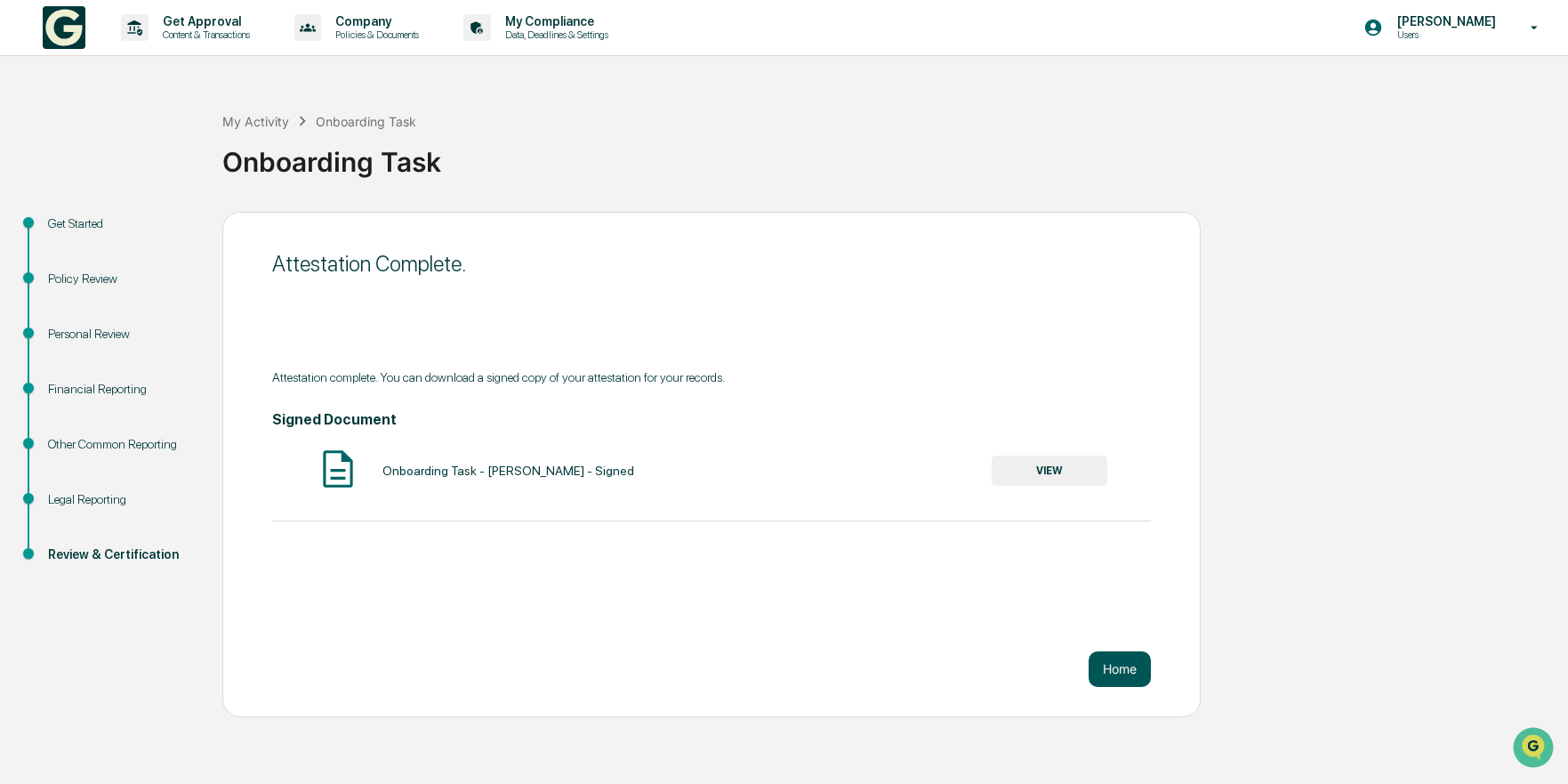
click at [1129, 666] on button "Home" at bounding box center [1119, 669] width 62 height 36
